Goal: Obtain resource: Download file/media

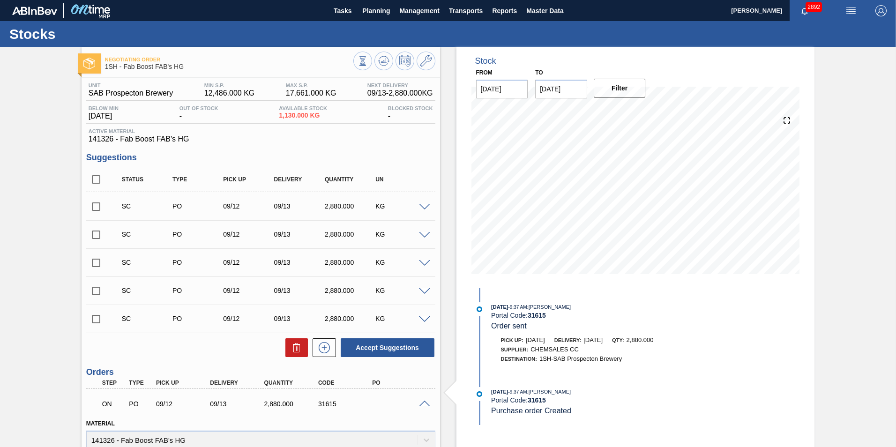
scroll to position [47, 0]
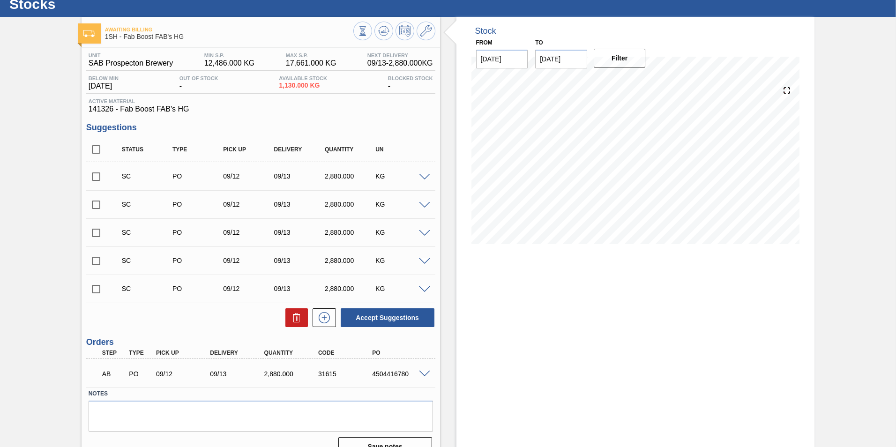
scroll to position [47, 0]
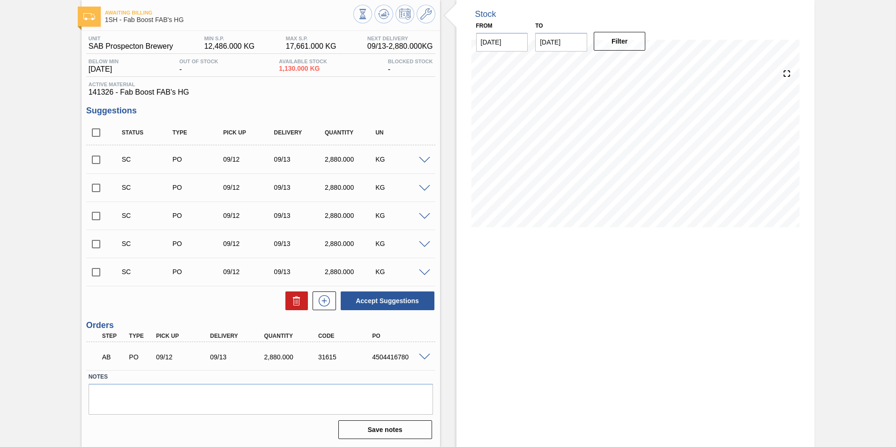
click at [424, 358] on span at bounding box center [424, 357] width 11 height 7
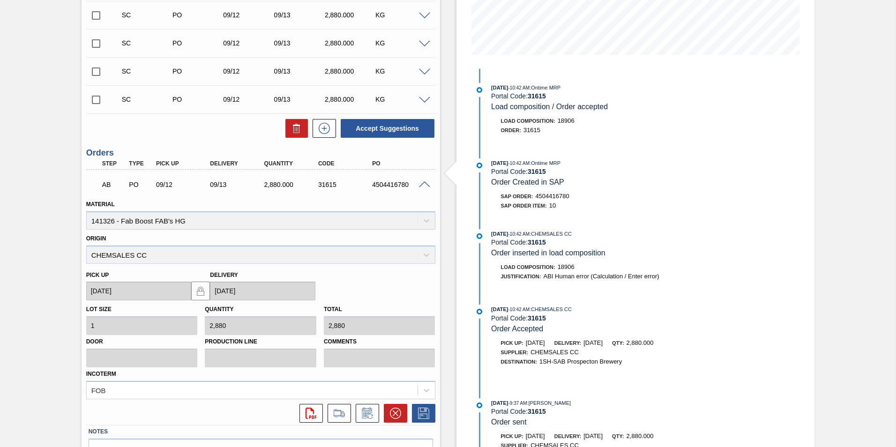
scroll to position [274, 0]
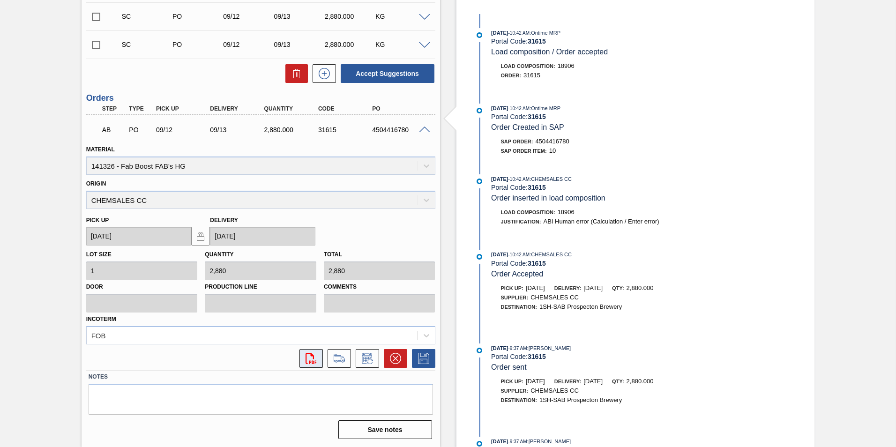
click at [309, 357] on icon "svg{fill:#ff0000}" at bounding box center [311, 358] width 11 height 11
